Goal: Check status

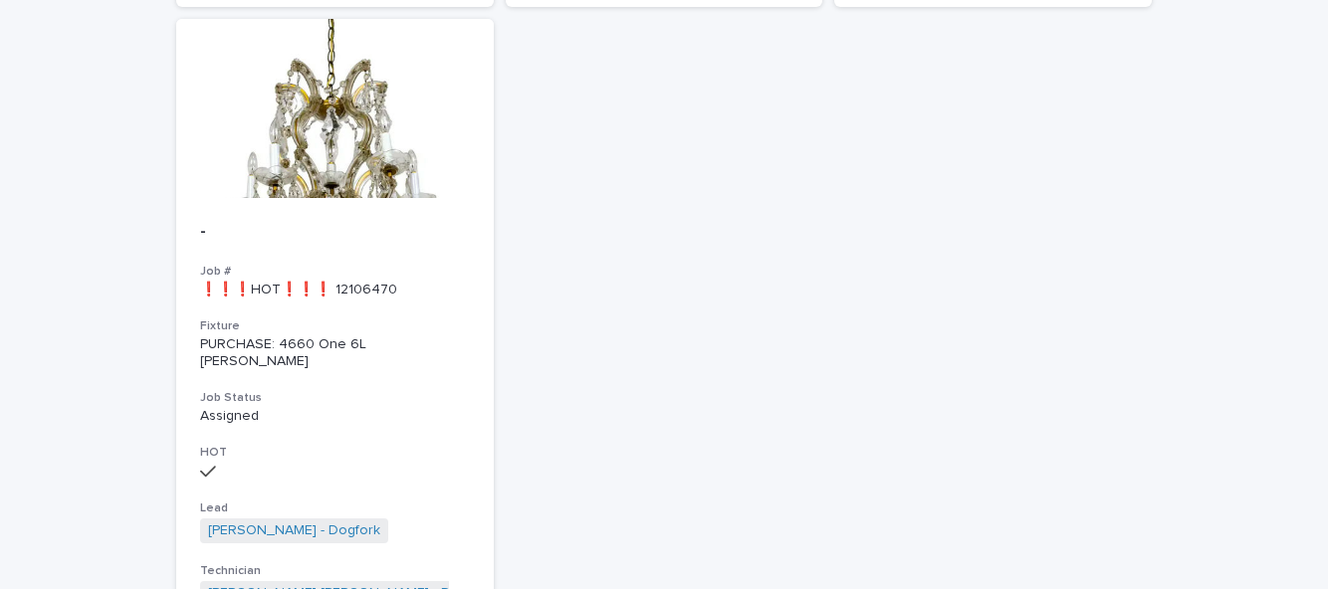
scroll to position [780, 0]
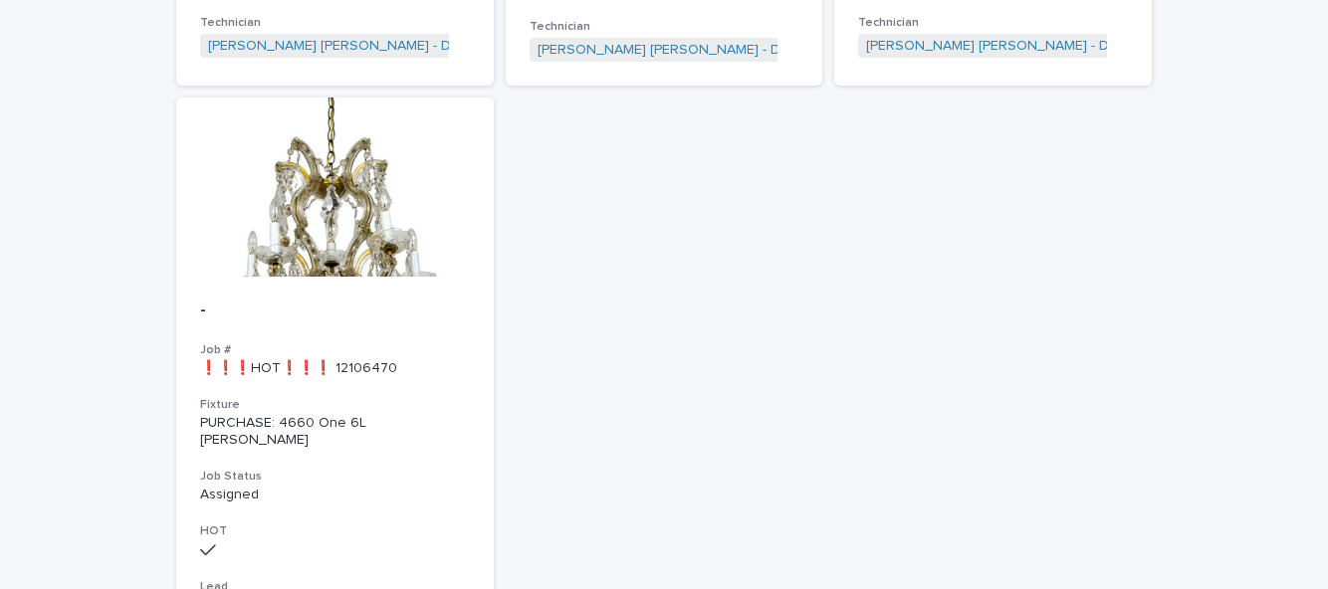
click at [266, 208] on div at bounding box center [335, 187] width 318 height 179
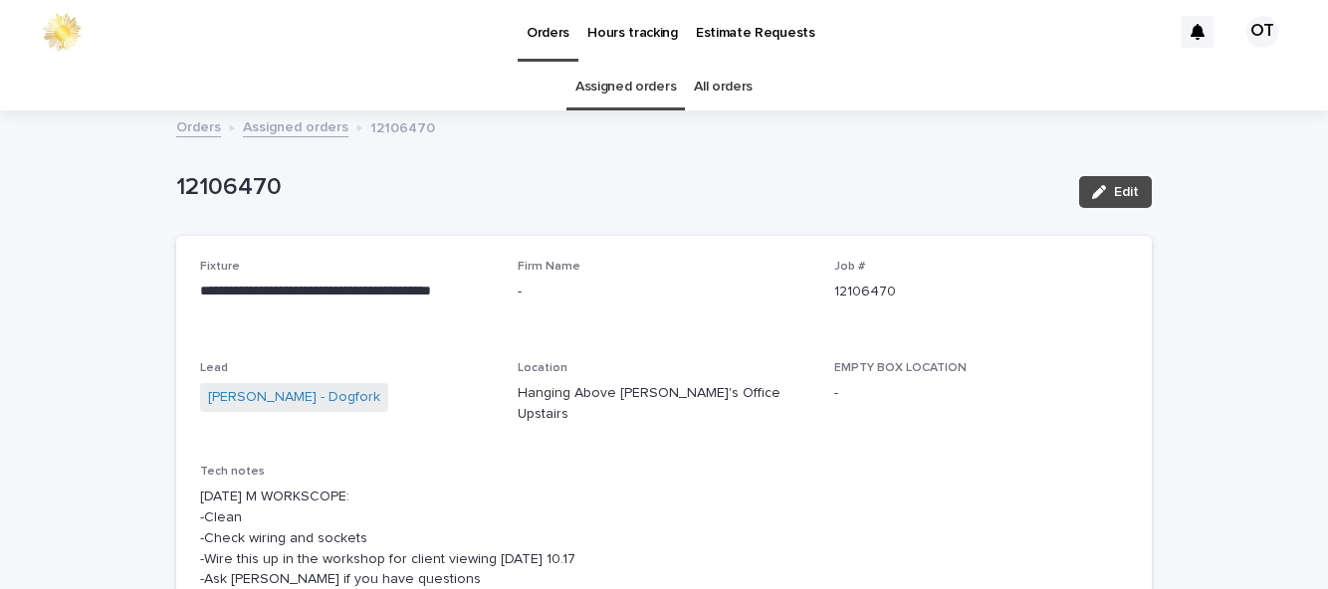
click at [641, 111] on div "Orders Assigned orders 12106470" at bounding box center [664, 112] width 1328 height 2
click at [645, 110] on link "Assigned orders" at bounding box center [625, 87] width 101 height 47
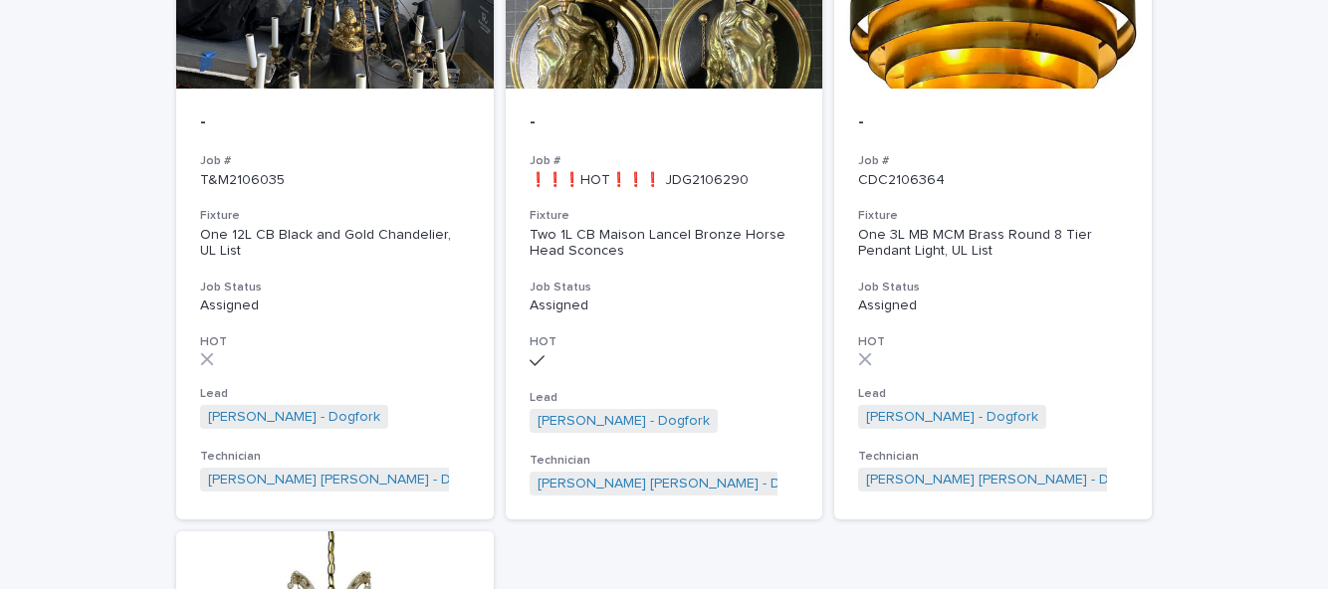
scroll to position [914, 0]
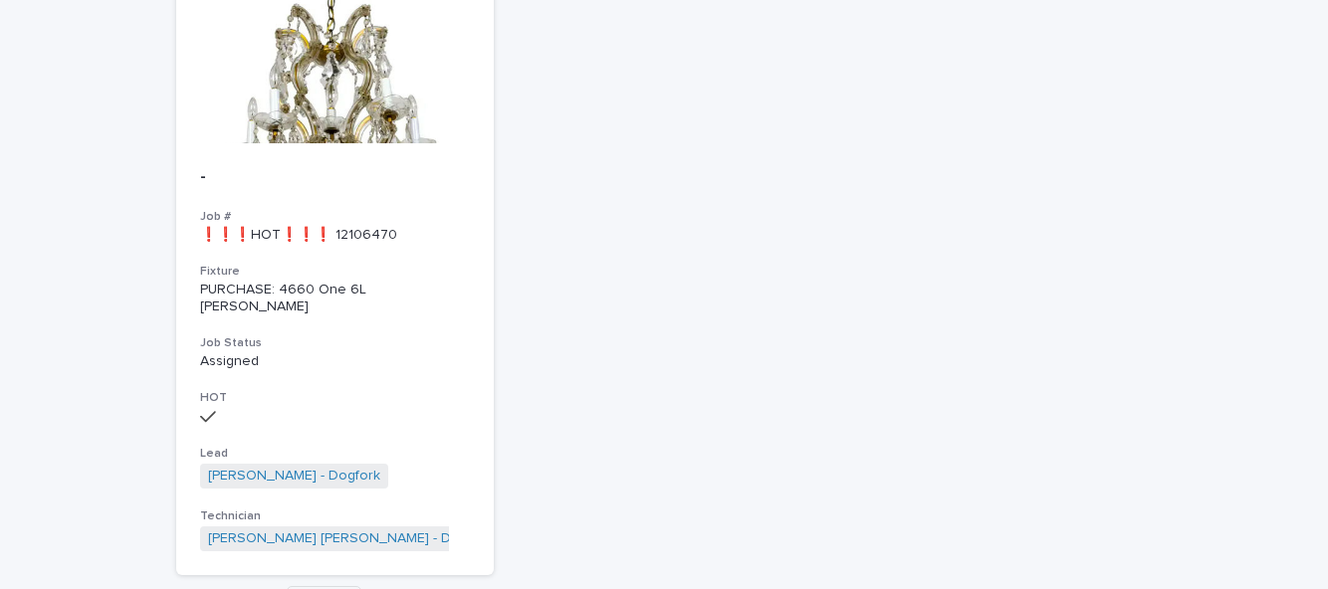
click at [382, 251] on div "- Job # ❗❗❗HOT❗❗❗ 12106470 Fixture PURCHASE: 4660 One 6L [PERSON_NAME] Job Stat…" at bounding box center [335, 359] width 318 height 432
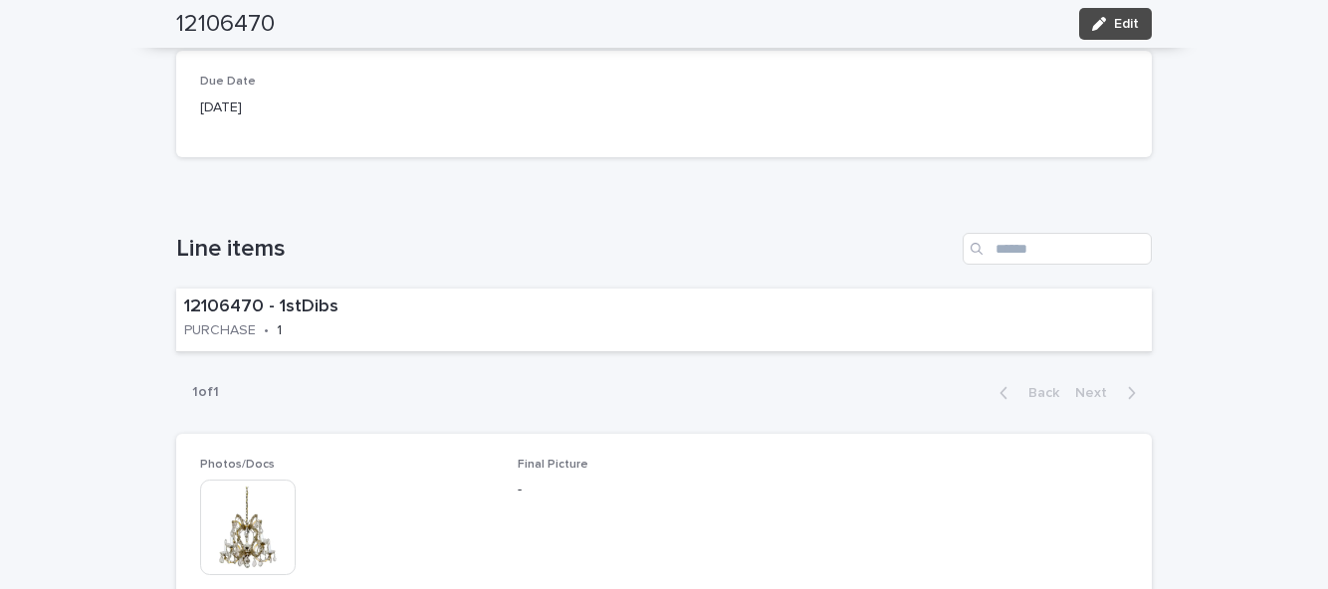
scroll to position [913, 0]
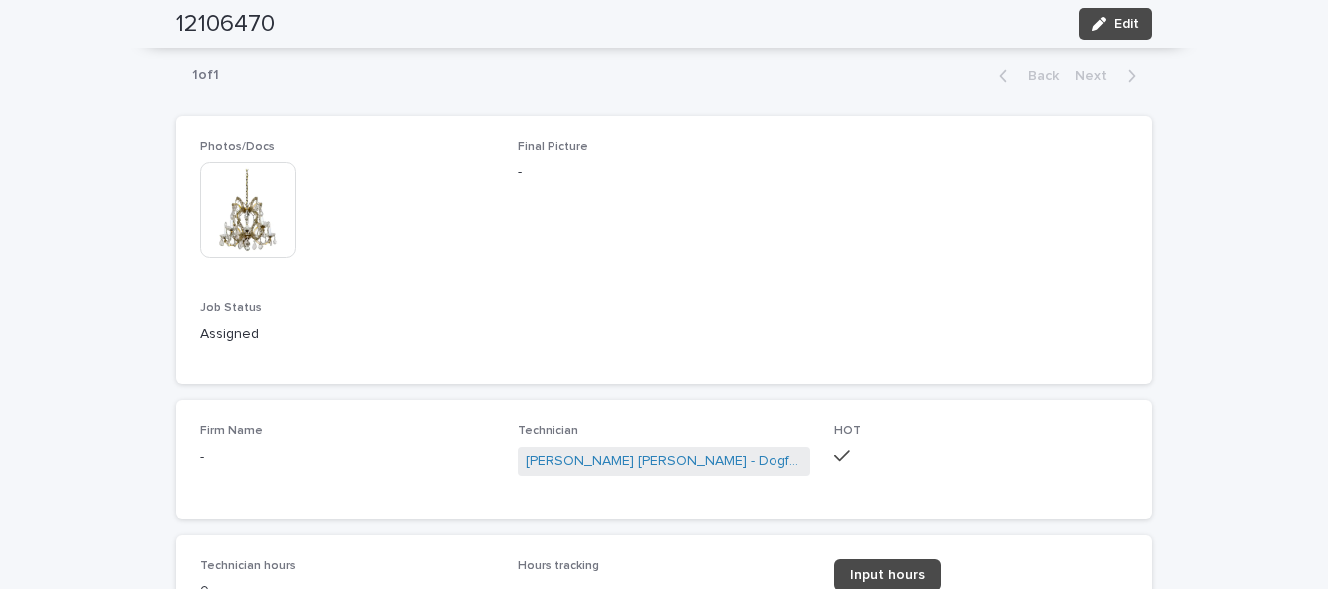
click at [239, 196] on img at bounding box center [248, 210] width 96 height 96
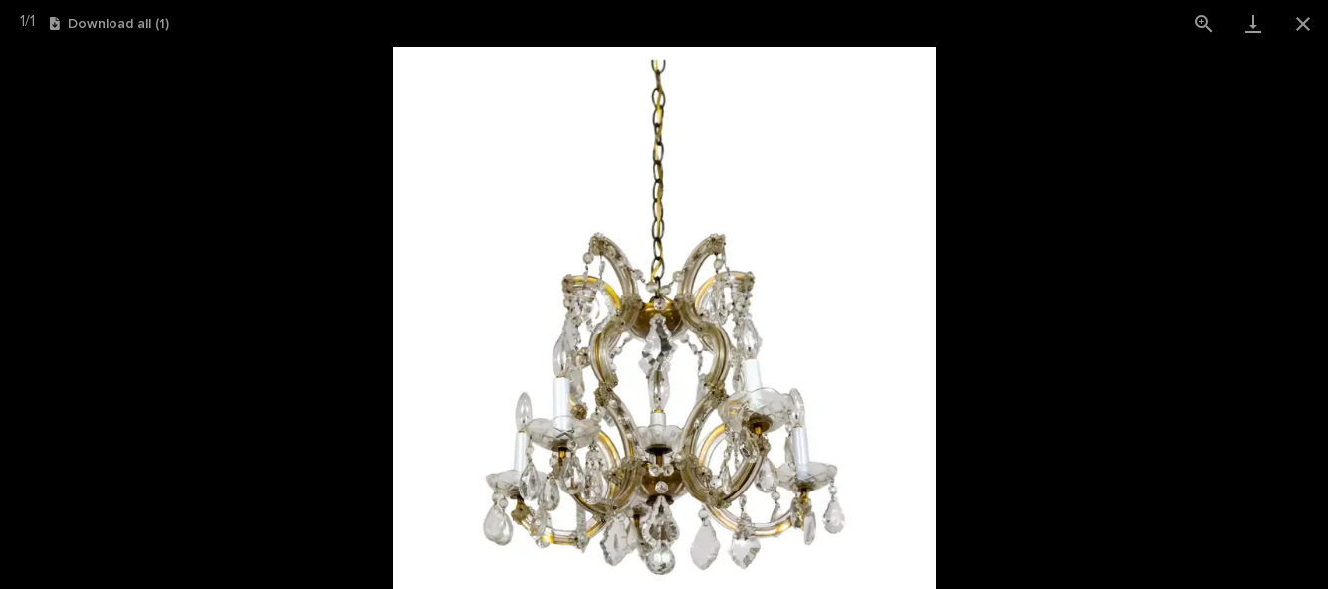
click at [1306, 30] on button "Close gallery" at bounding box center [1303, 23] width 50 height 47
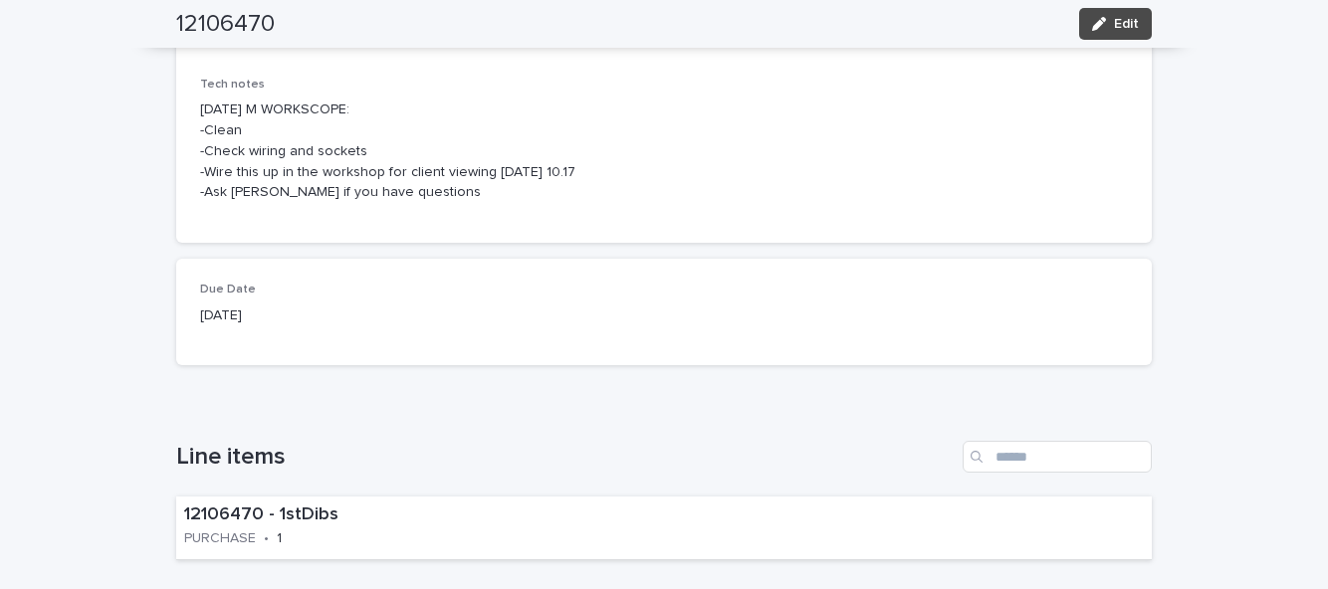
scroll to position [0, 0]
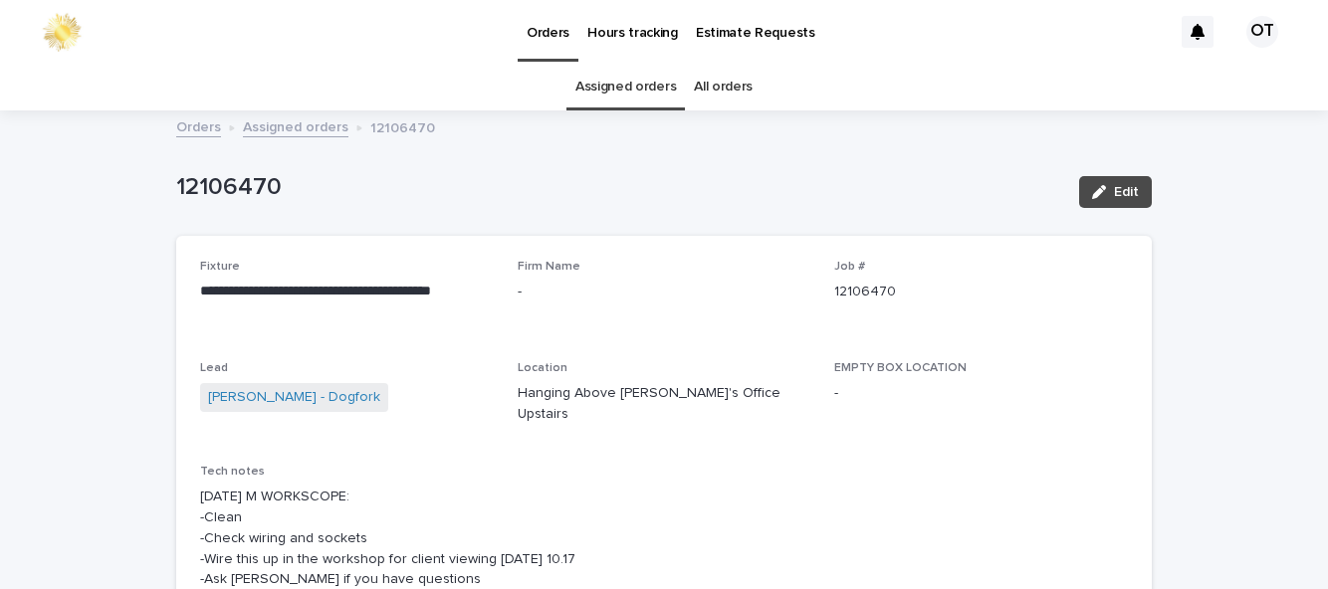
click at [611, 91] on link "Assigned orders" at bounding box center [625, 87] width 101 height 47
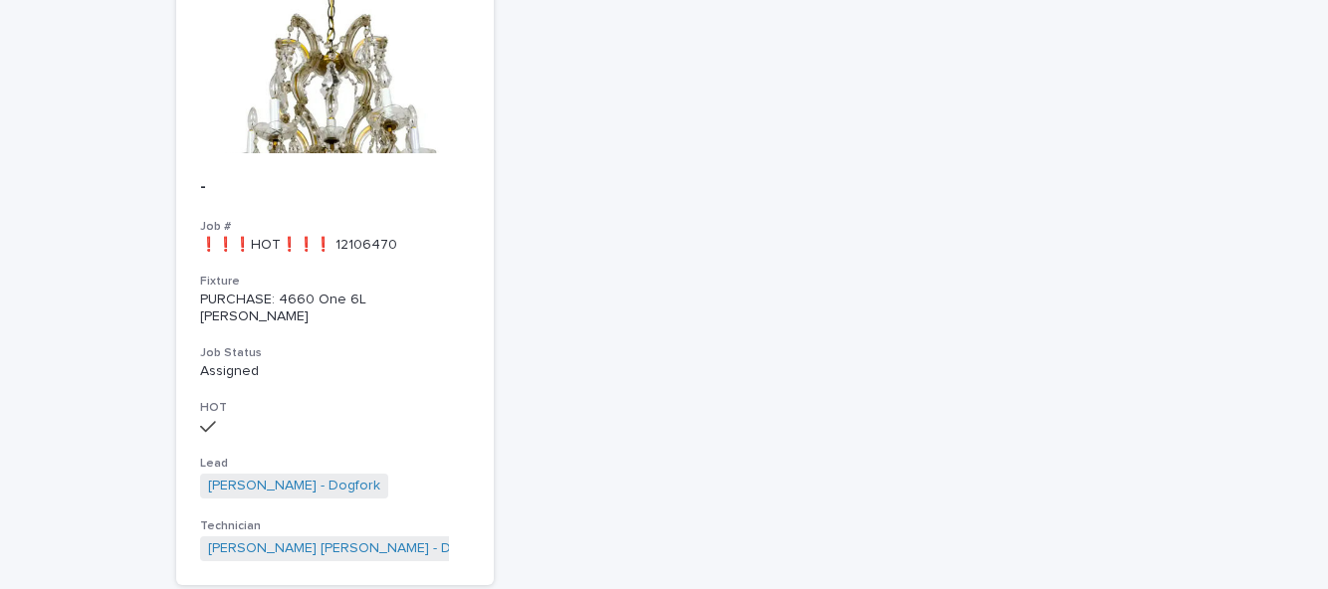
scroll to position [914, 0]
